Goal: Understand process/instructions

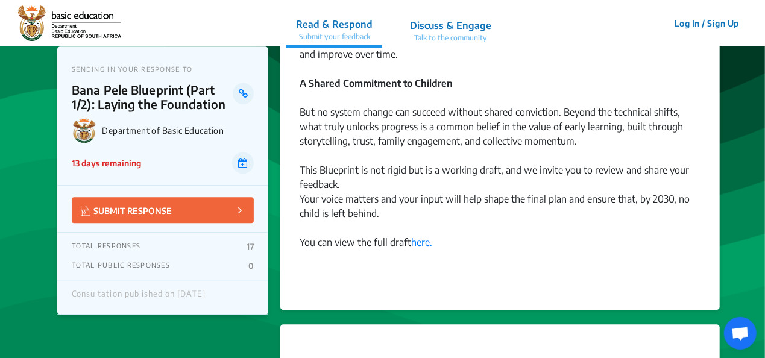
scroll to position [1439, 0]
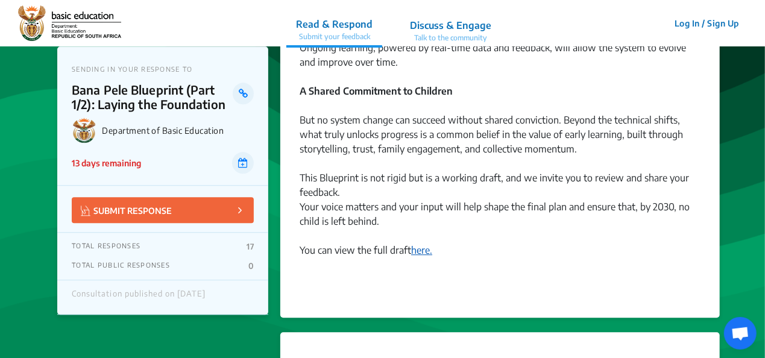
click at [427, 244] on link "here." at bounding box center [421, 250] width 21 height 12
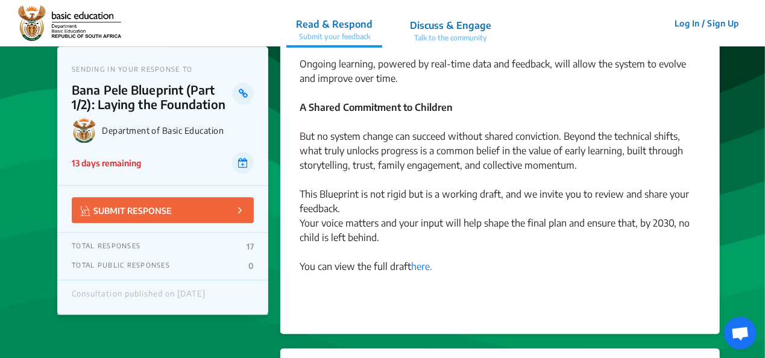
scroll to position [1519, 0]
